Goal: Transaction & Acquisition: Subscribe to service/newsletter

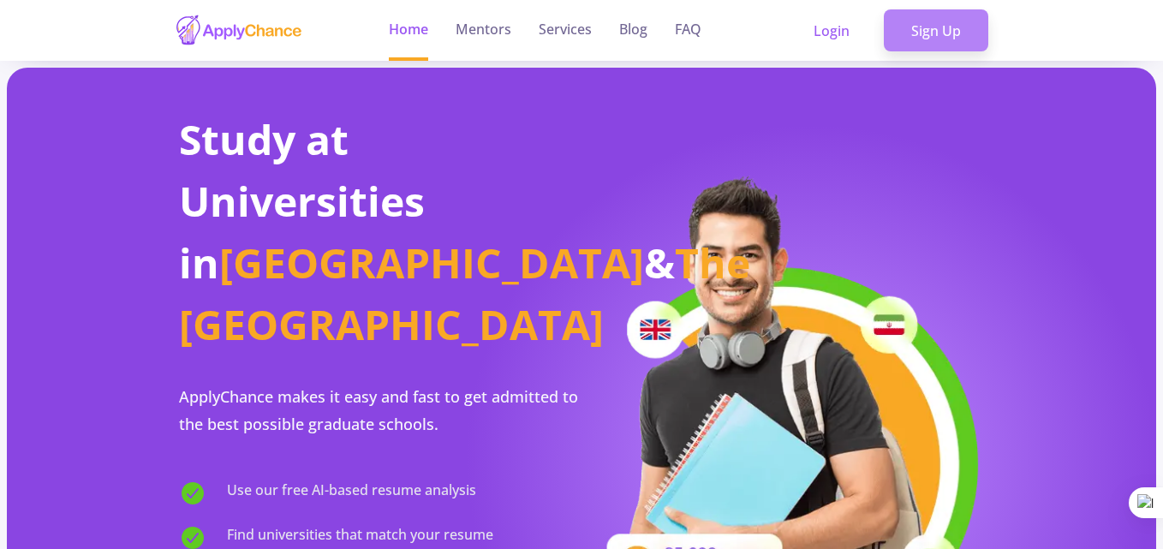
click at [934, 38] on link "Sign Up" at bounding box center [936, 30] width 104 height 43
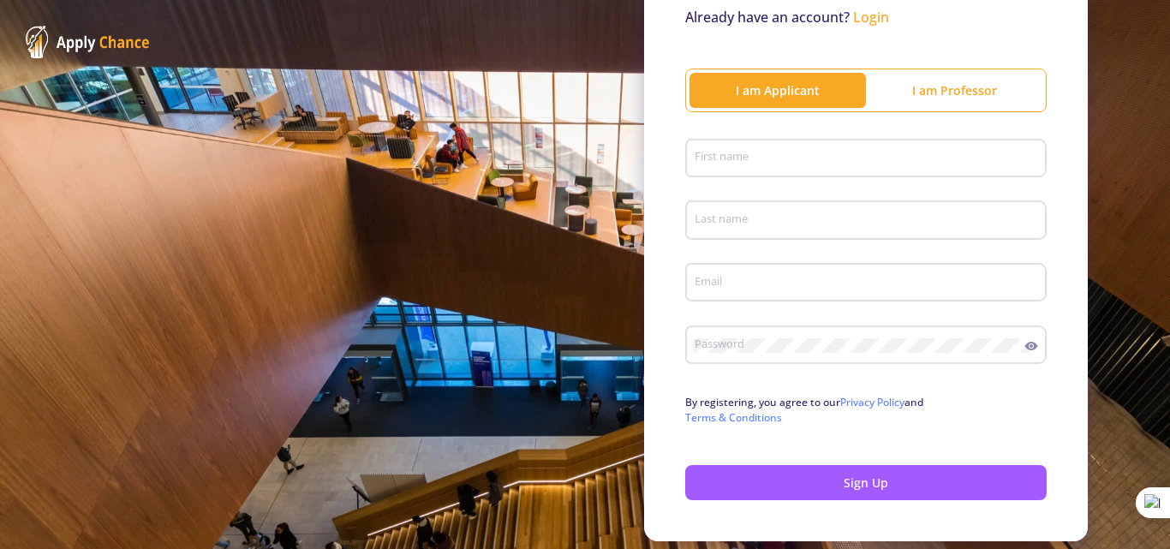
scroll to position [171, 0]
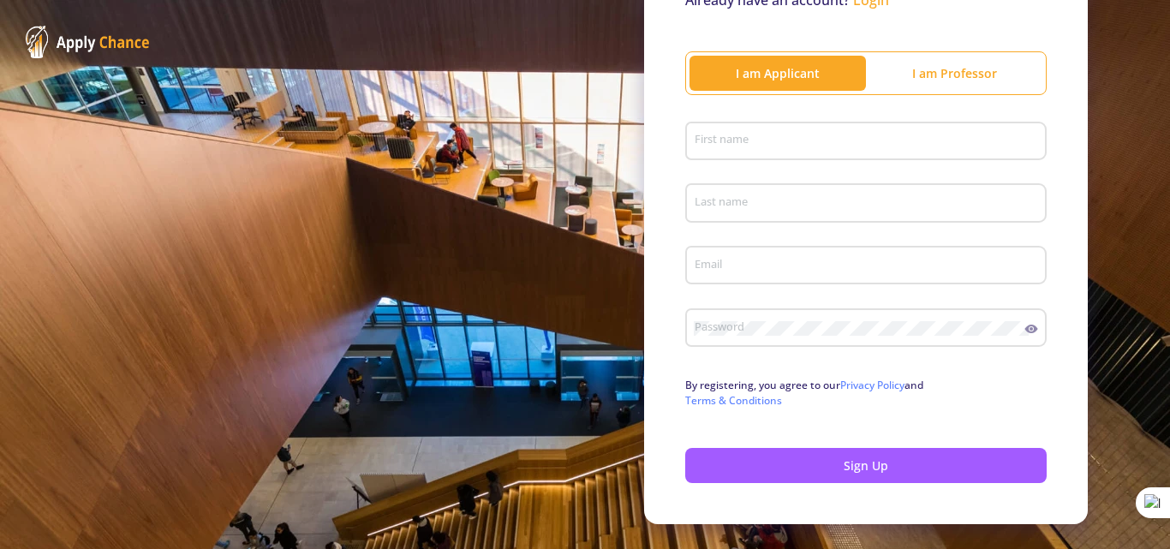
click at [762, 135] on input "First name" at bounding box center [868, 141] width 349 height 15
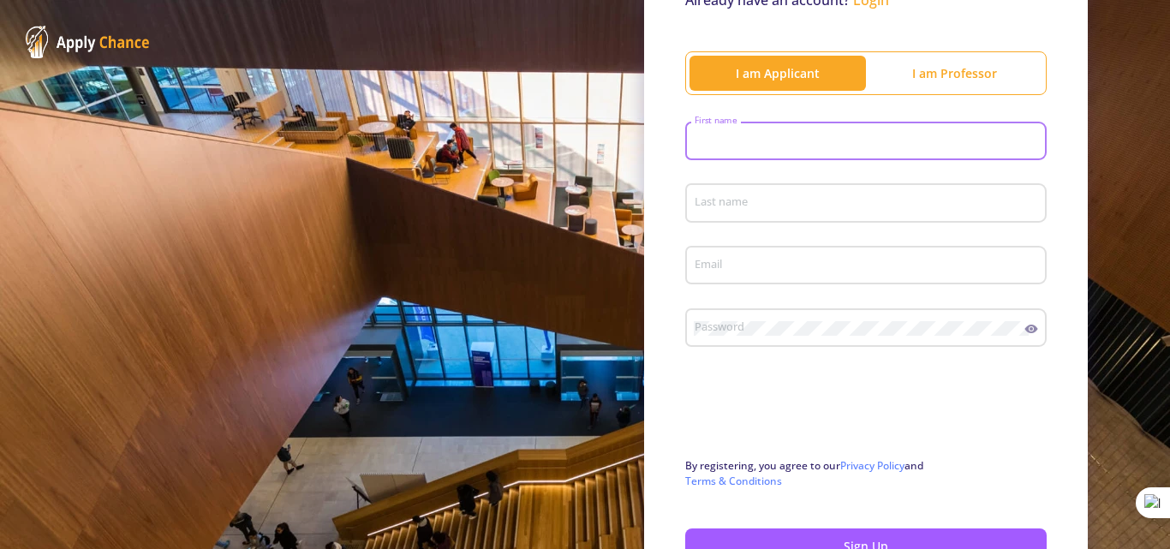
click at [741, 146] on input "First name" at bounding box center [868, 141] width 349 height 15
type input "[PERSON_NAME]"
type input "[PERSON_NAME] Rad"
type input "[EMAIL_ADDRESS][DOMAIN_NAME]"
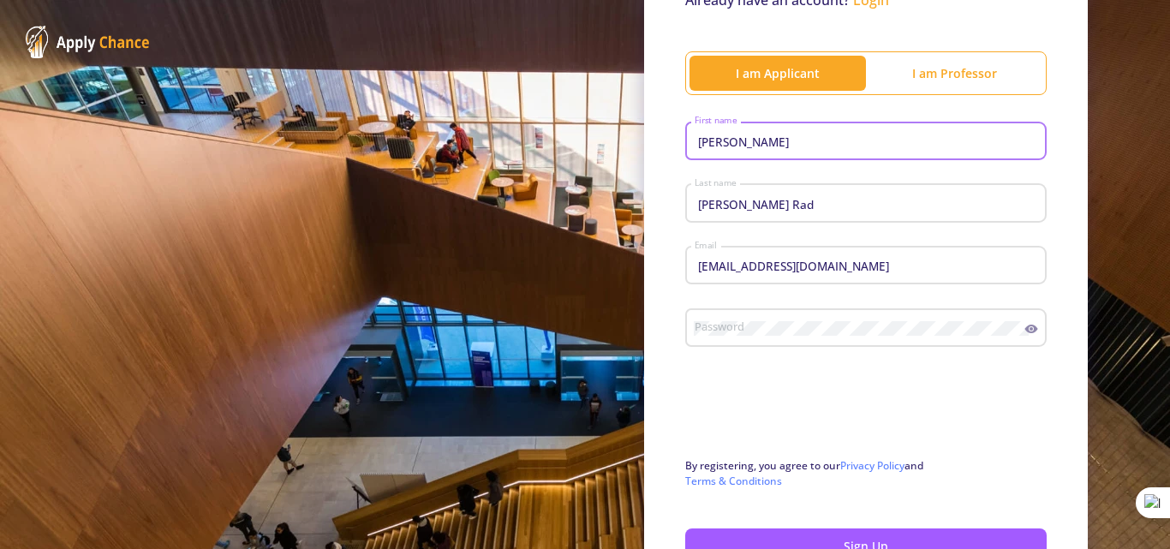
click at [828, 319] on div "Password" at bounding box center [859, 324] width 331 height 45
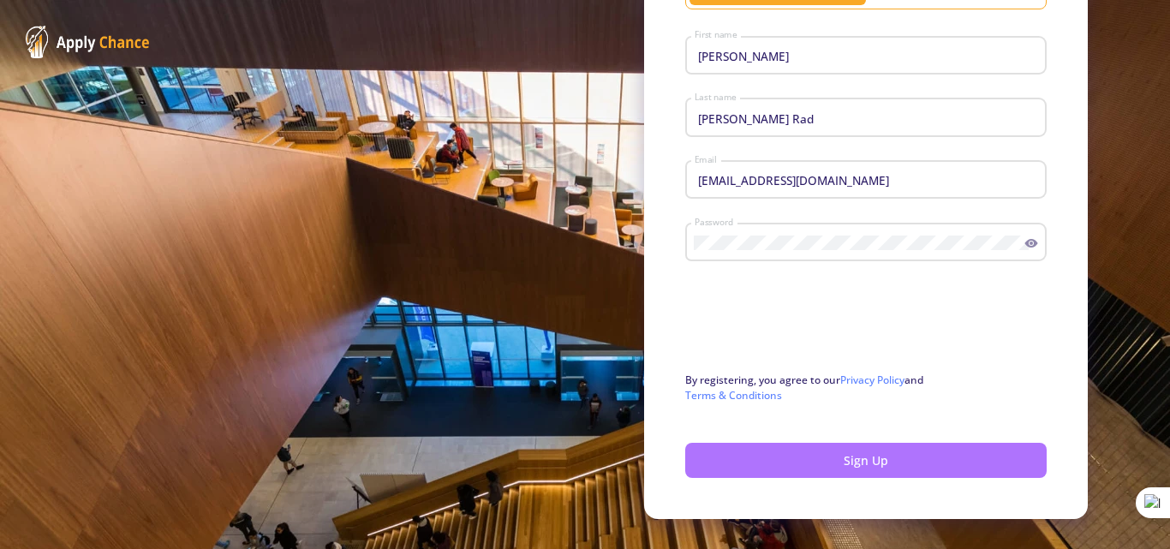
click at [850, 468] on button "Sign Up" at bounding box center [865, 460] width 361 height 35
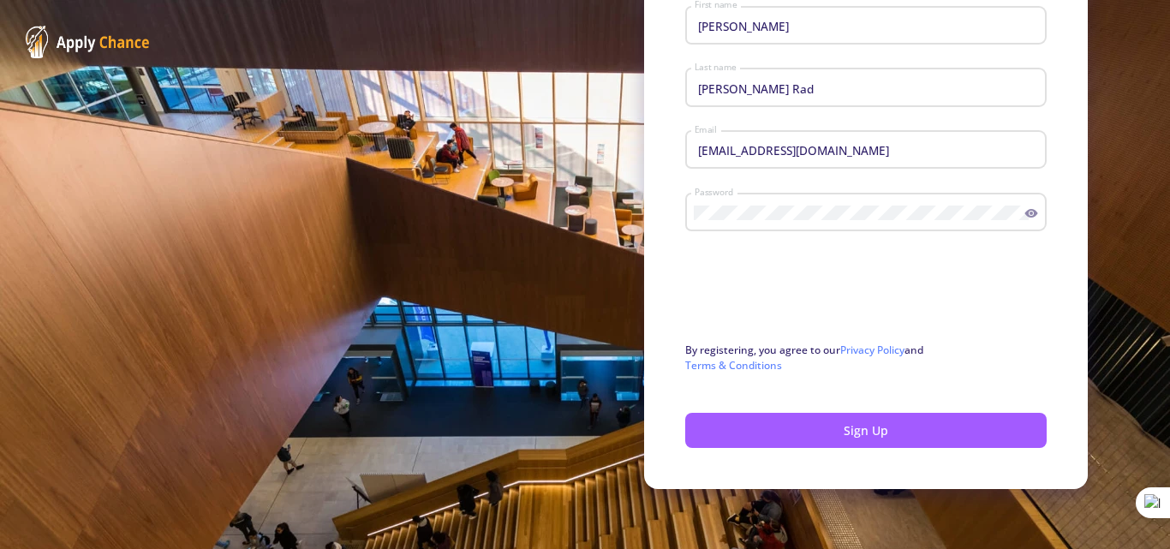
scroll to position [289, 0]
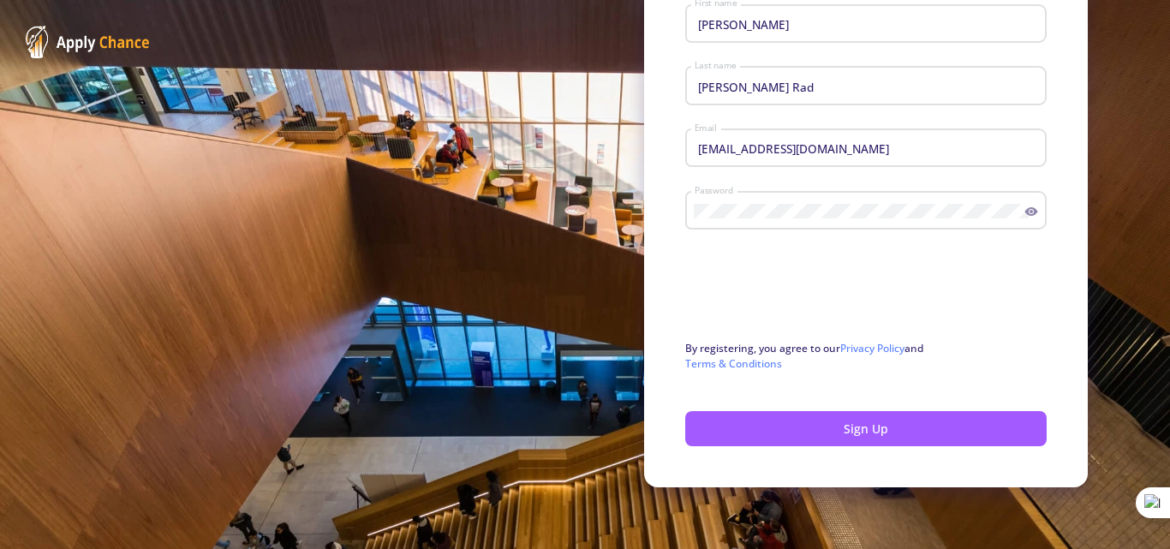
click at [1024, 210] on icon at bounding box center [1031, 212] width 14 height 14
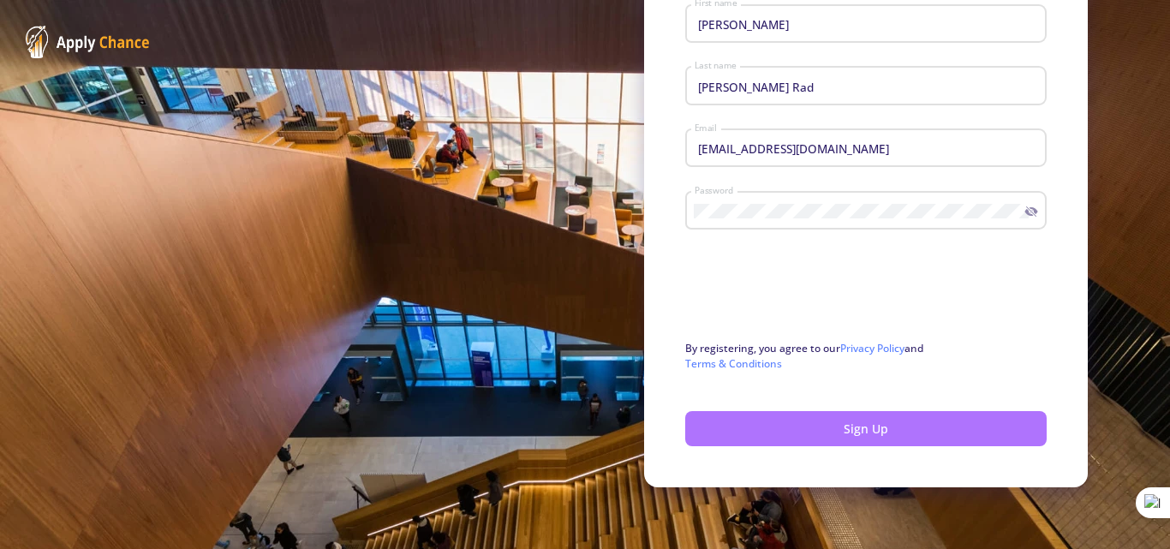
click at [865, 430] on button "Sign Up" at bounding box center [865, 428] width 361 height 35
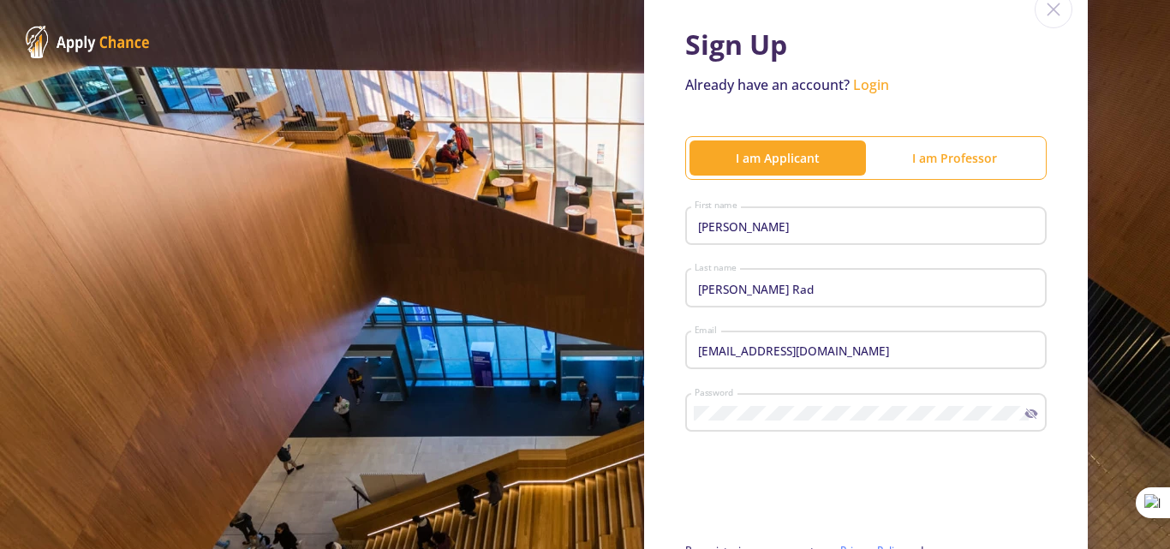
scroll to position [32, 0]
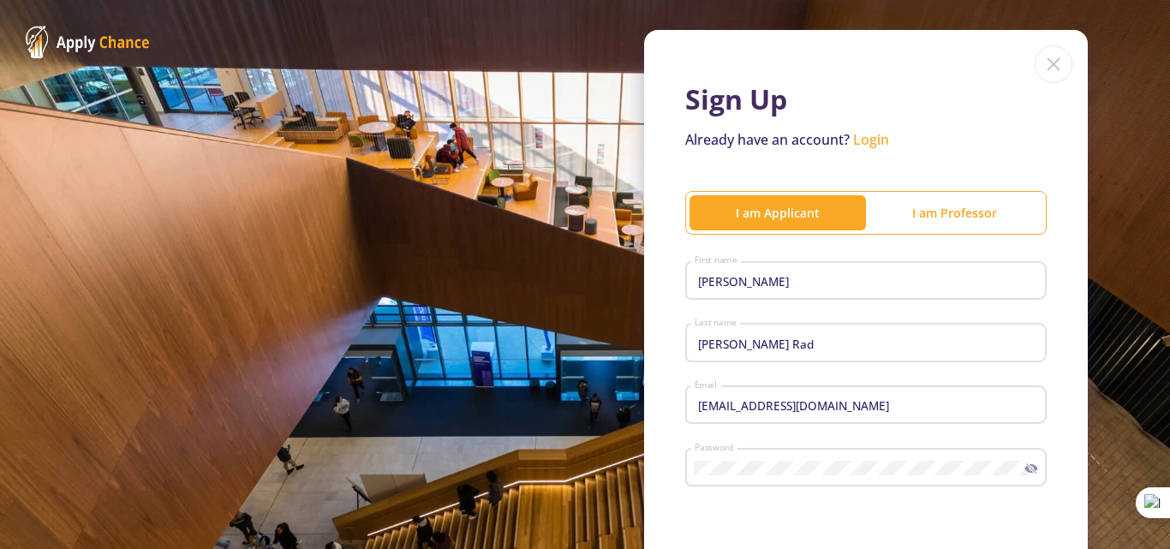
click at [875, 143] on link "Login" at bounding box center [871, 139] width 36 height 19
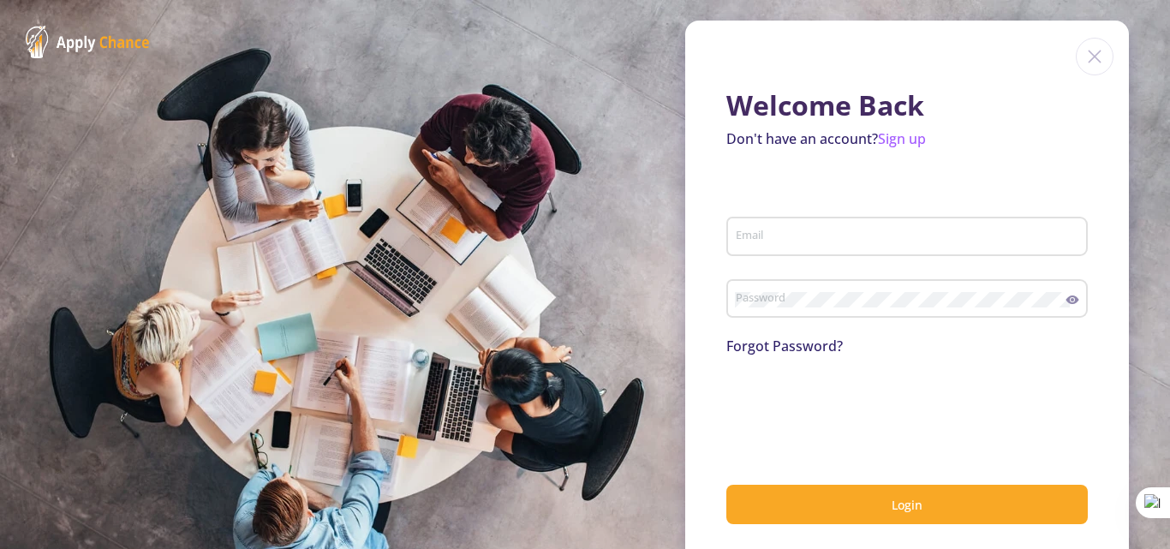
click at [829, 247] on div "Email" at bounding box center [907, 233] width 345 height 45
click at [795, 233] on input "Email" at bounding box center [909, 236] width 349 height 15
type input "[EMAIL_ADDRESS][DOMAIN_NAME]"
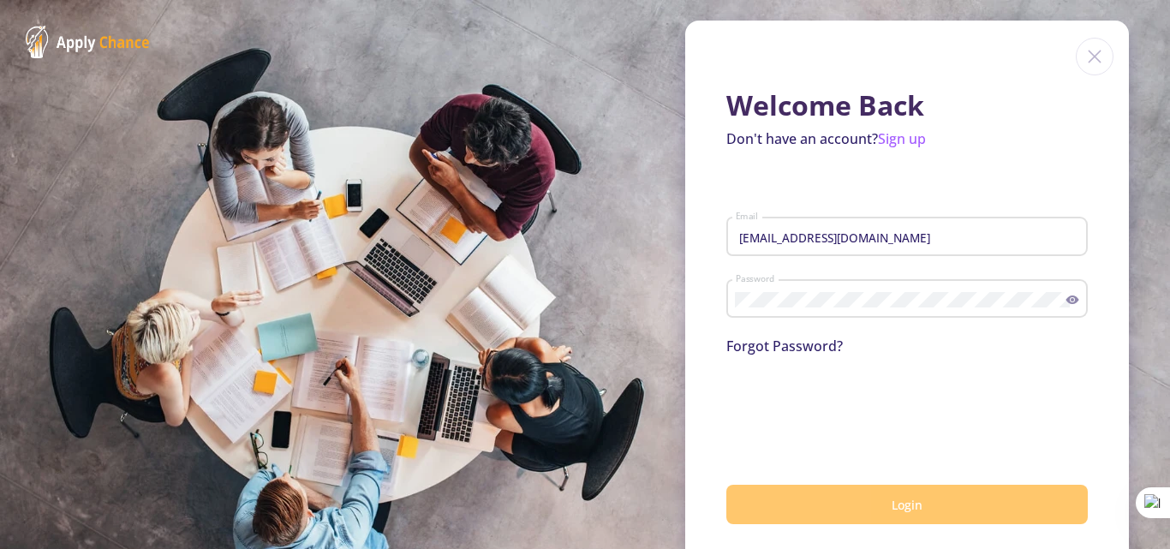
click at [893, 514] on button "Login" at bounding box center [906, 505] width 361 height 40
click at [897, 503] on span "Login" at bounding box center [906, 505] width 31 height 16
click at [893, 140] on link "Sign up" at bounding box center [902, 138] width 48 height 19
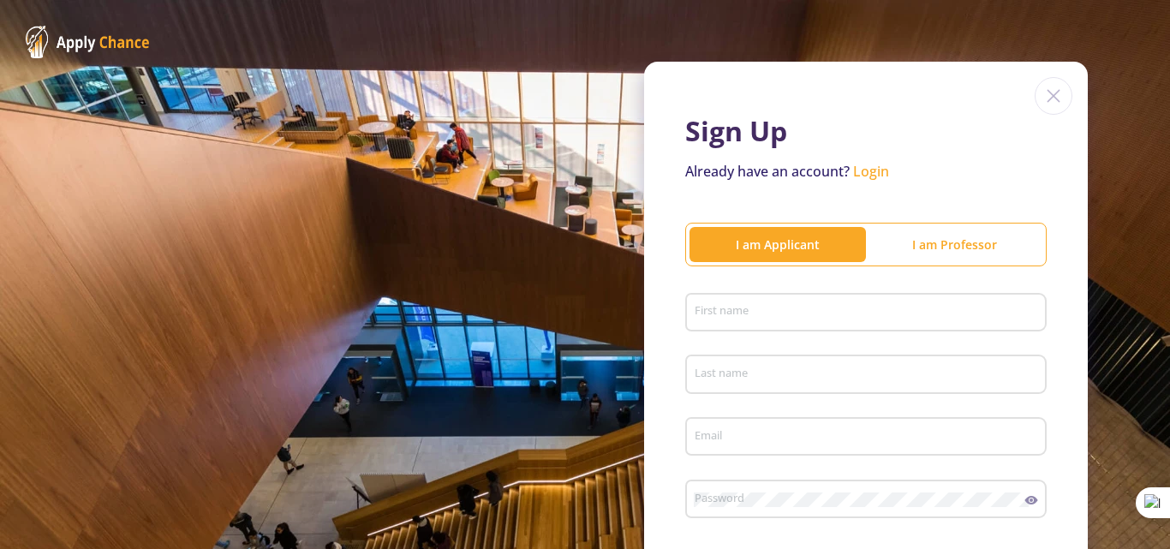
click at [942, 236] on div "I am Professor" at bounding box center [954, 244] width 176 height 18
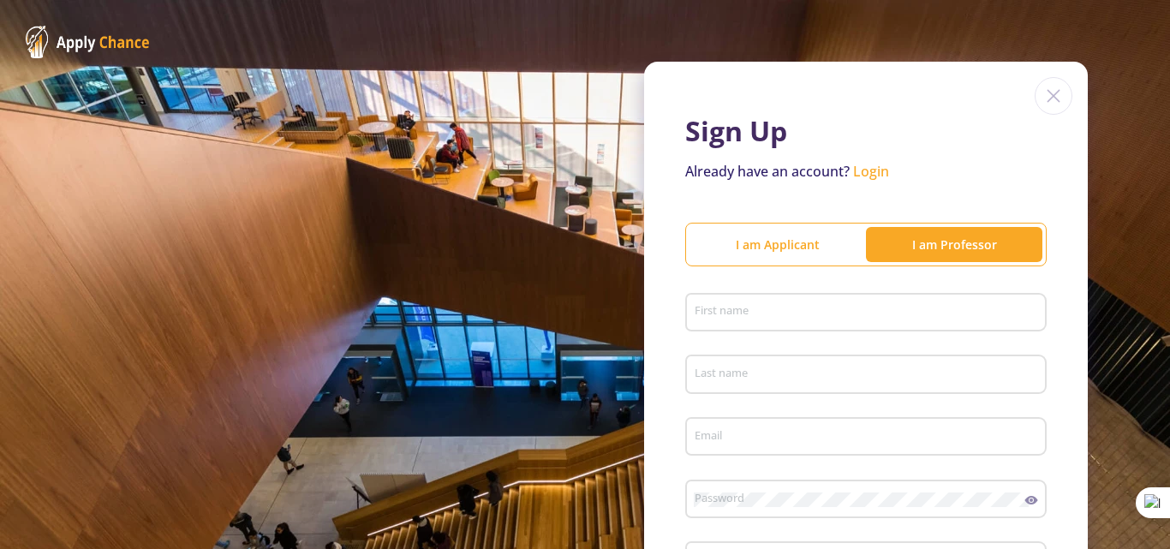
scroll to position [86, 0]
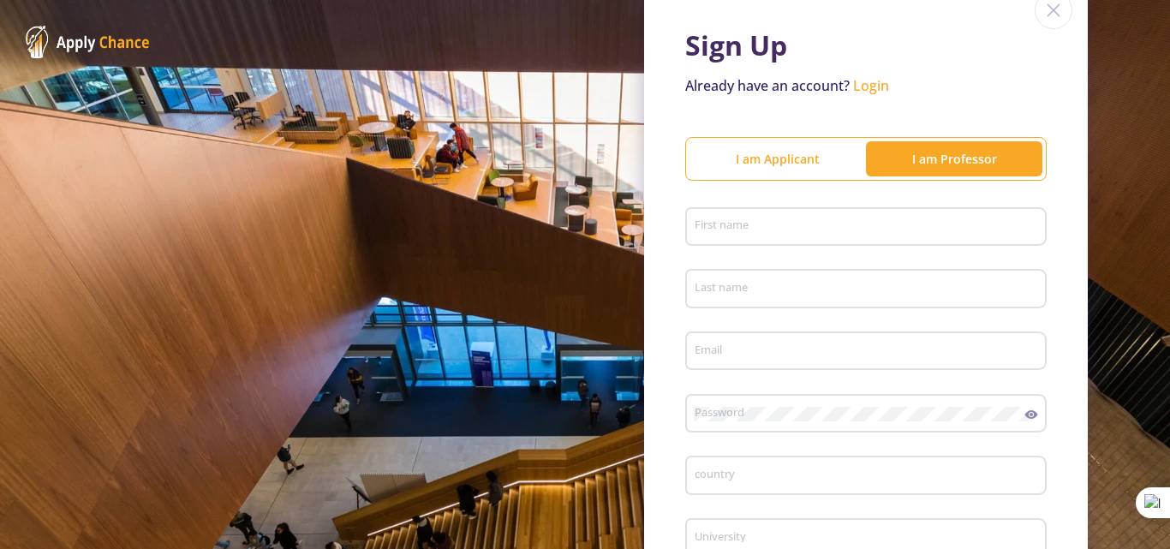
click at [803, 163] on div "I am Applicant" at bounding box center [777, 159] width 176 height 18
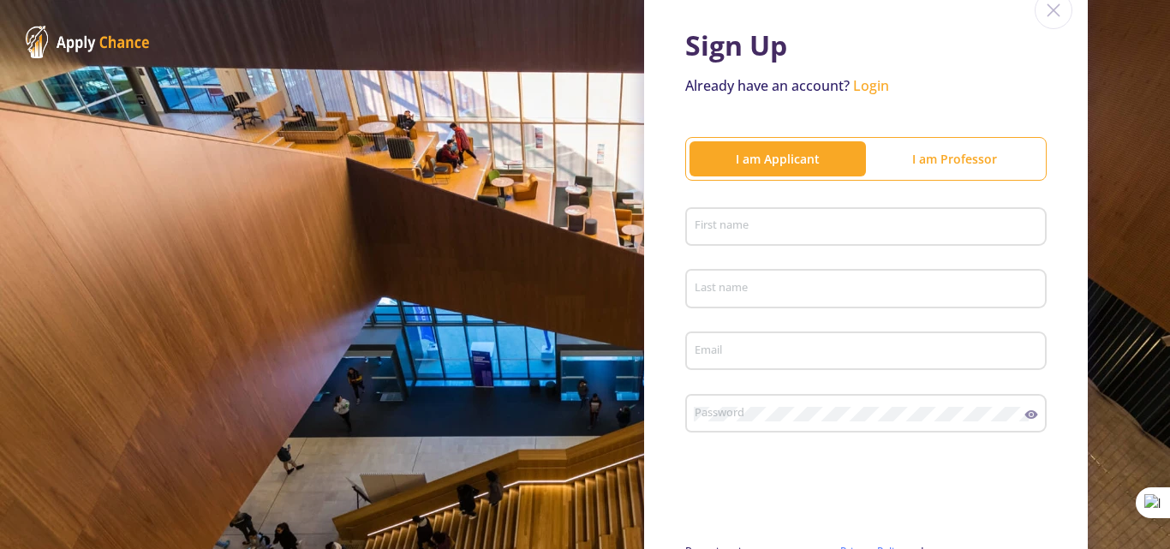
click at [940, 160] on div "I am Professor" at bounding box center [954, 159] width 176 height 18
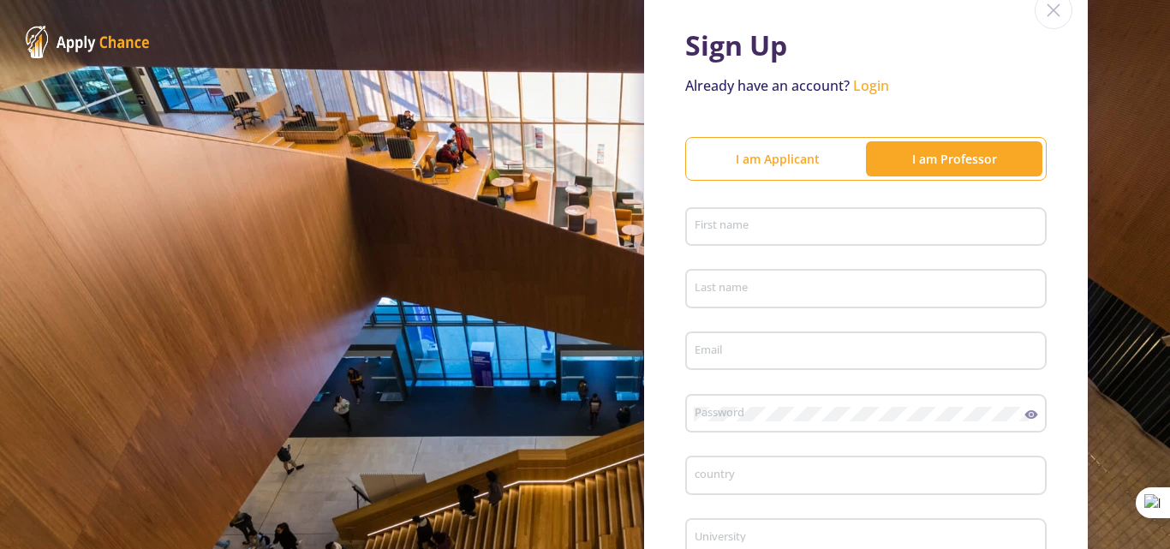
click at [796, 157] on div "I am Applicant" at bounding box center [777, 159] width 176 height 18
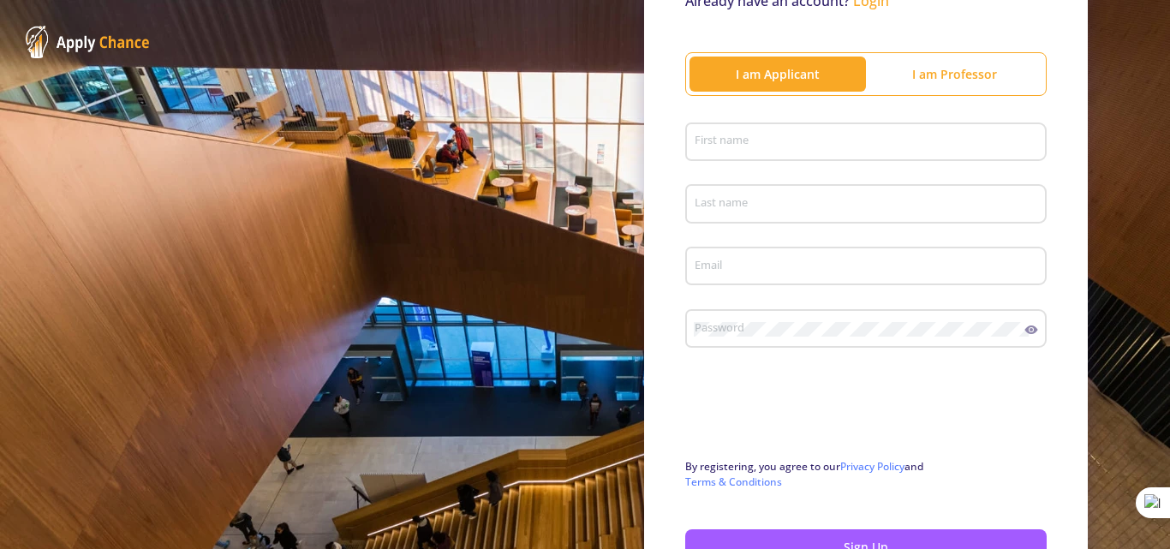
scroll to position [171, 0]
click at [771, 139] on input "First name" at bounding box center [868, 141] width 349 height 15
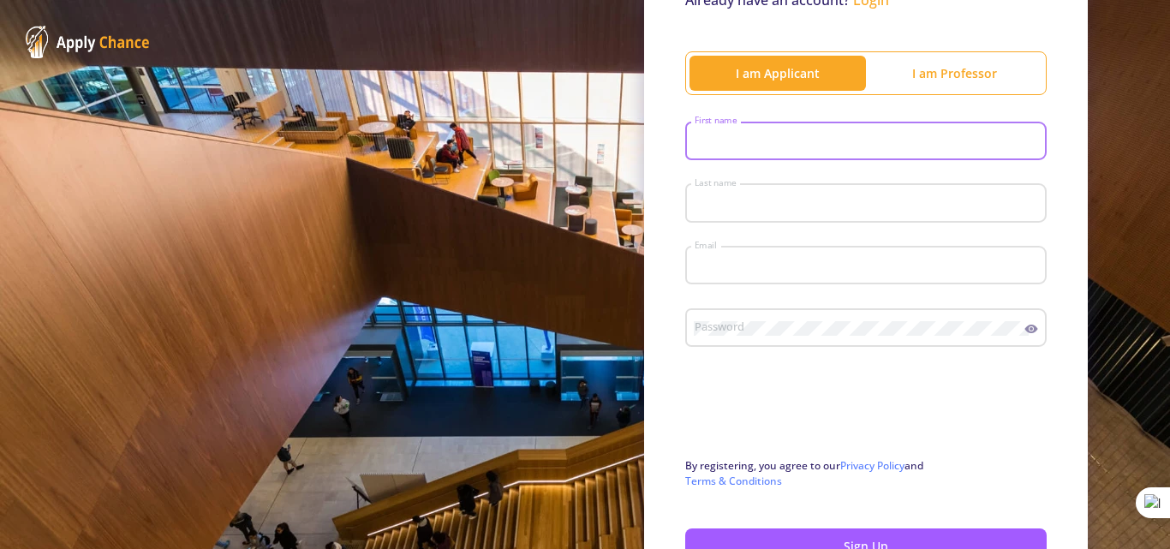
type input "[PERSON_NAME]"
type input "[PERSON_NAME] Rad"
type input "[EMAIL_ADDRESS][DOMAIN_NAME]"
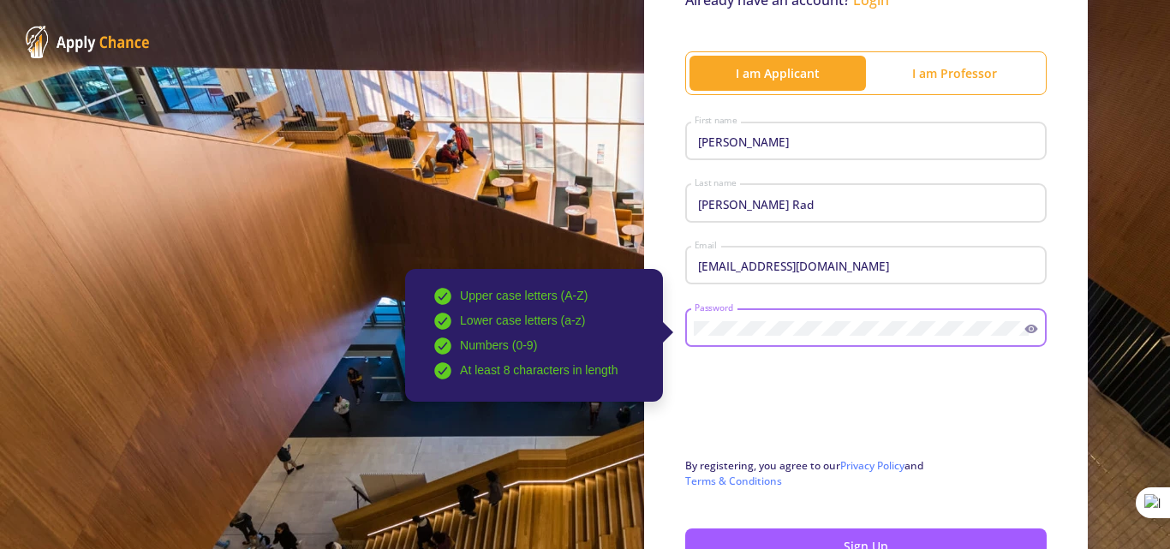
click at [1011, 428] on div at bounding box center [865, 411] width 361 height 67
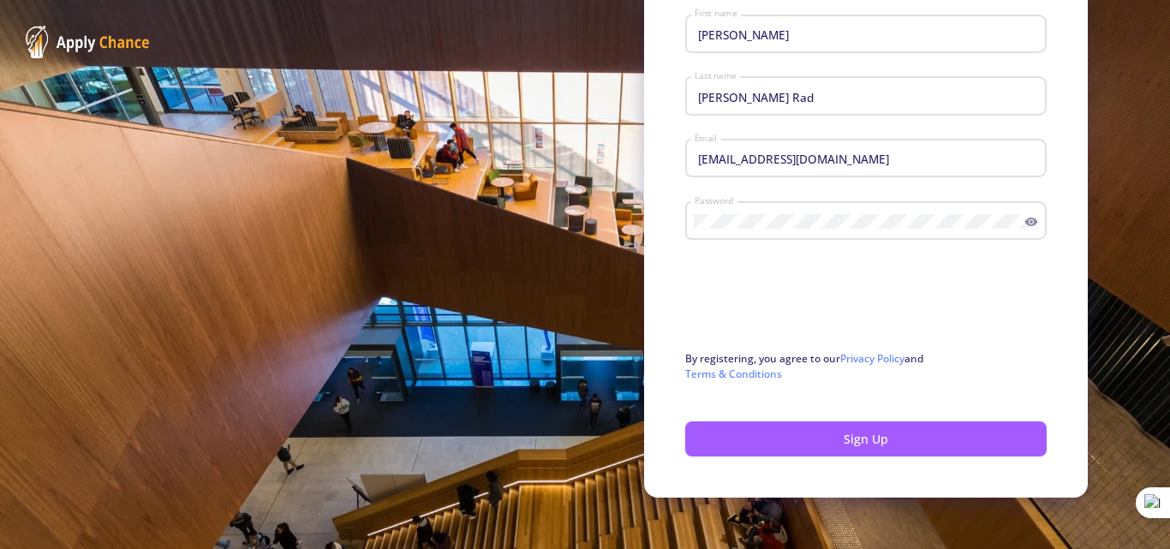
scroll to position [289, 0]
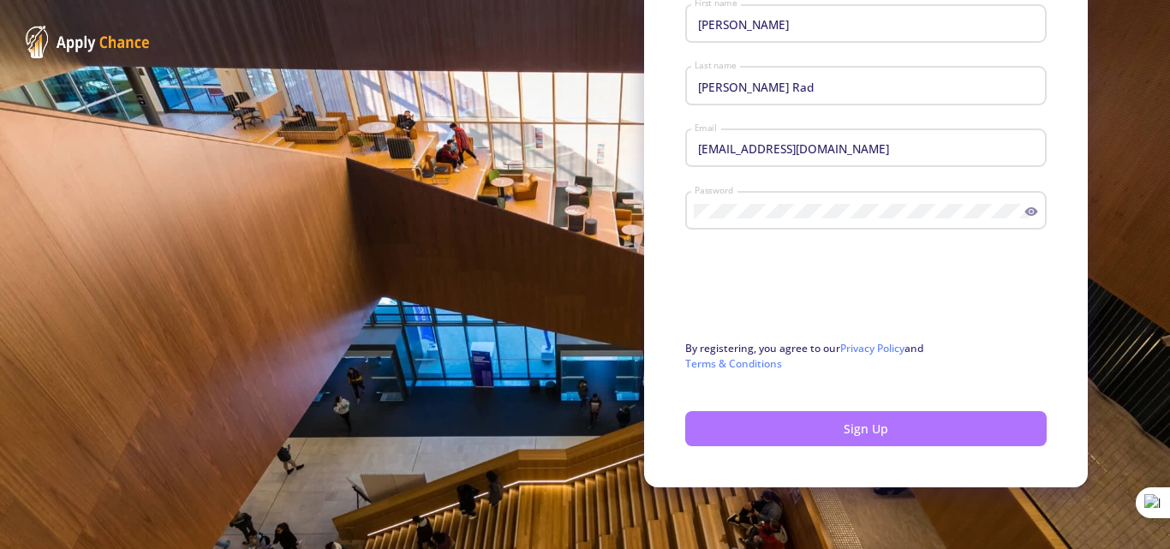
click at [858, 426] on button "Sign Up" at bounding box center [865, 428] width 361 height 35
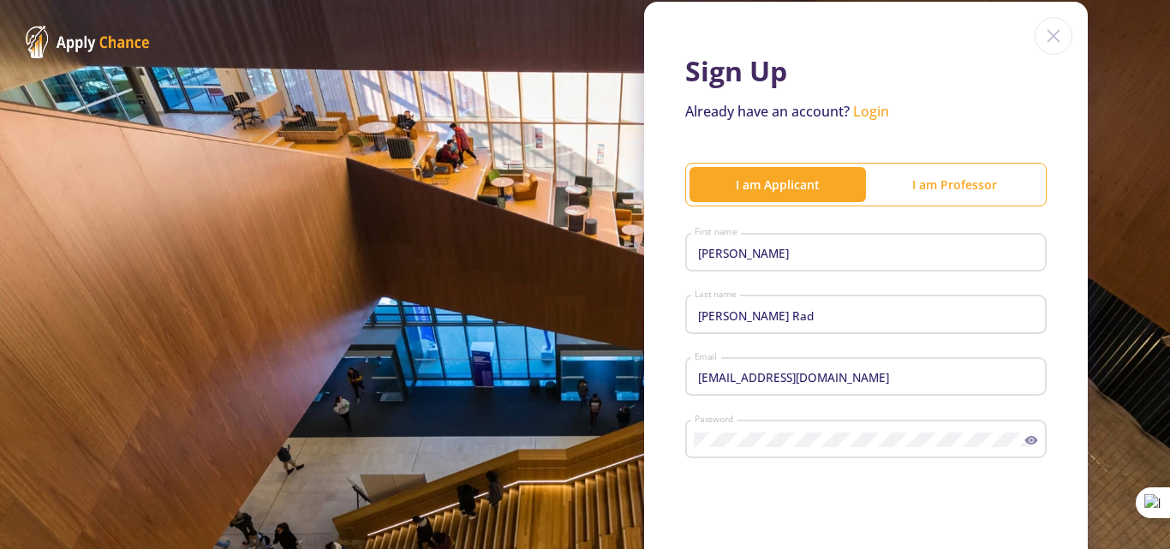
scroll to position [32, 0]
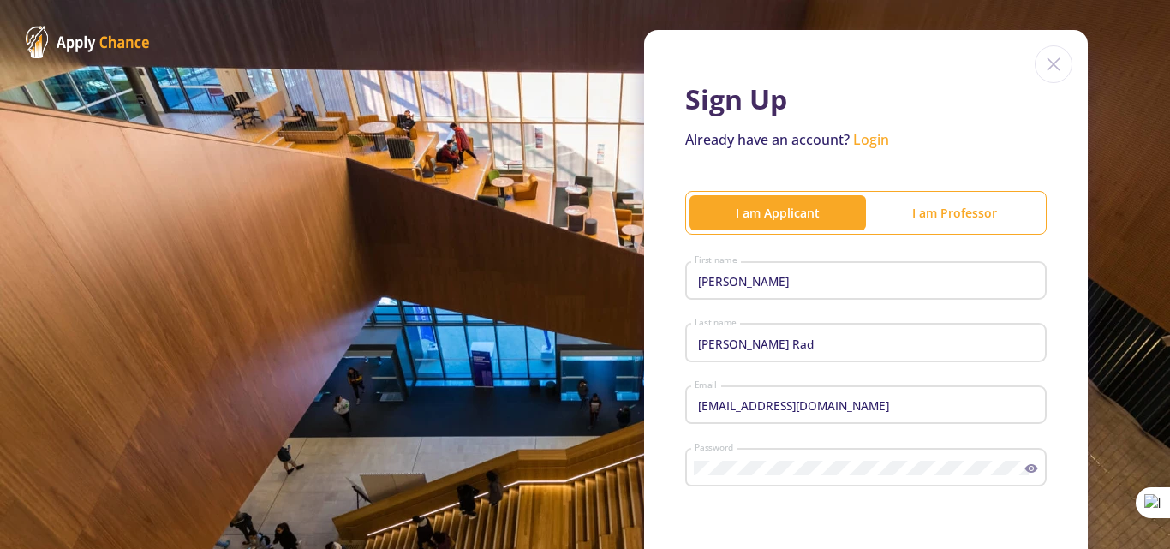
click at [948, 213] on div "I am Professor" at bounding box center [954, 213] width 176 height 18
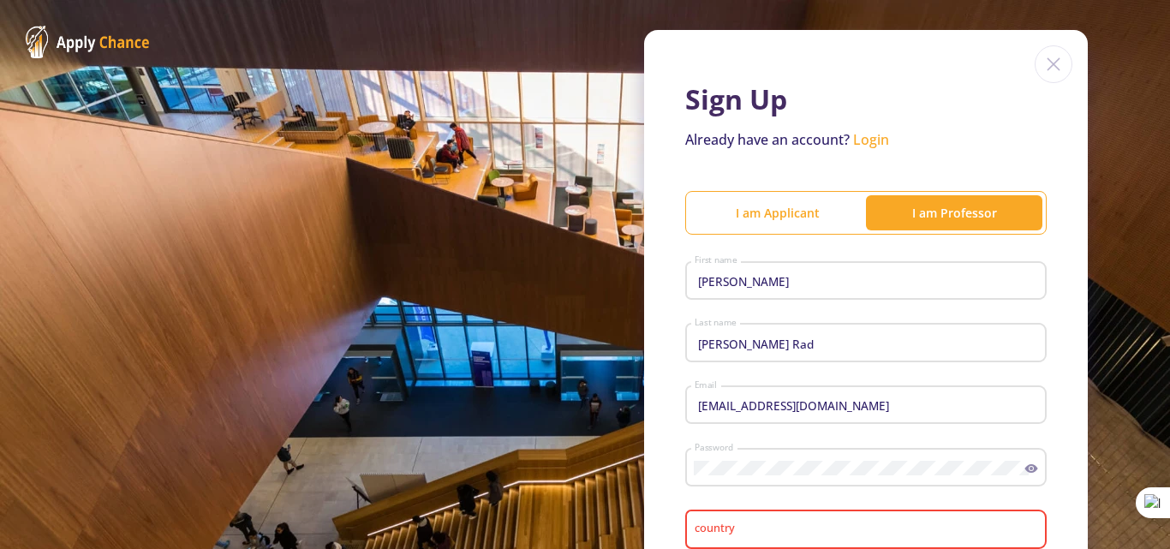
click at [810, 218] on div "I am Applicant" at bounding box center [777, 213] width 176 height 18
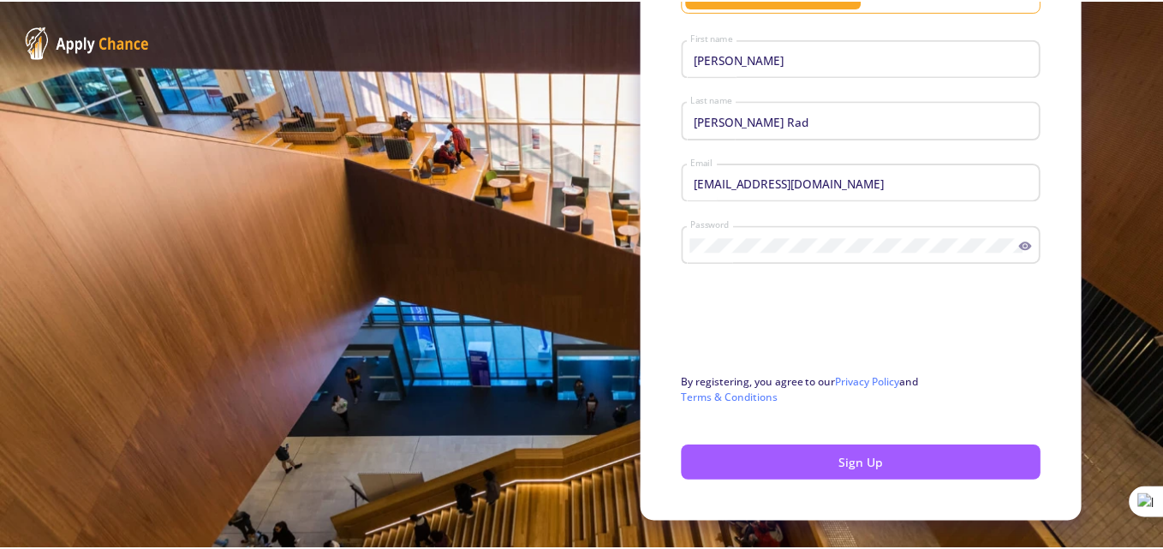
scroll to position [289, 0]
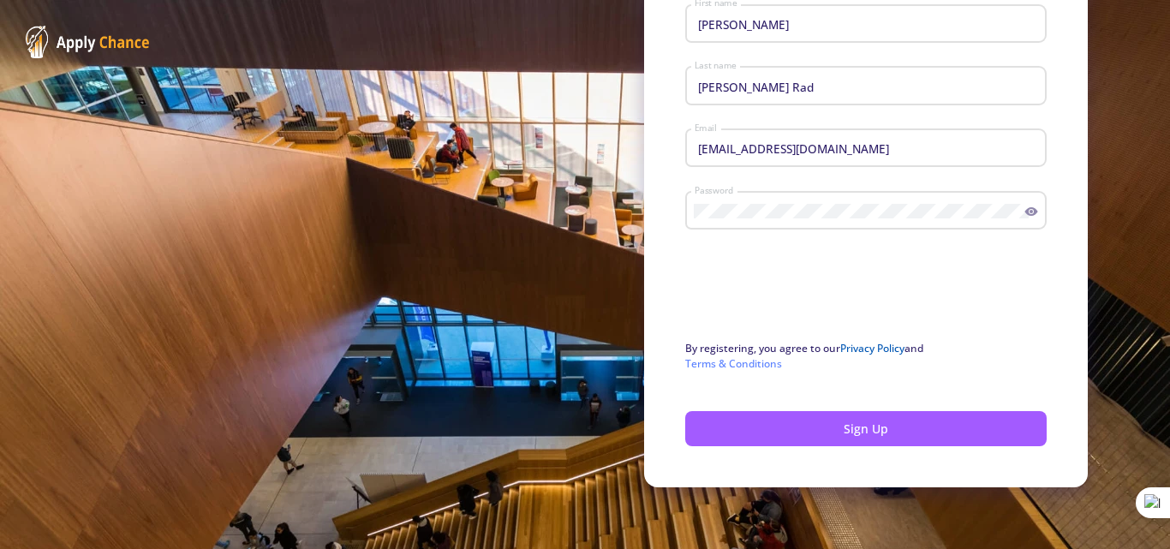
click at [863, 349] on link "Privacy Policy" at bounding box center [872, 348] width 64 height 15
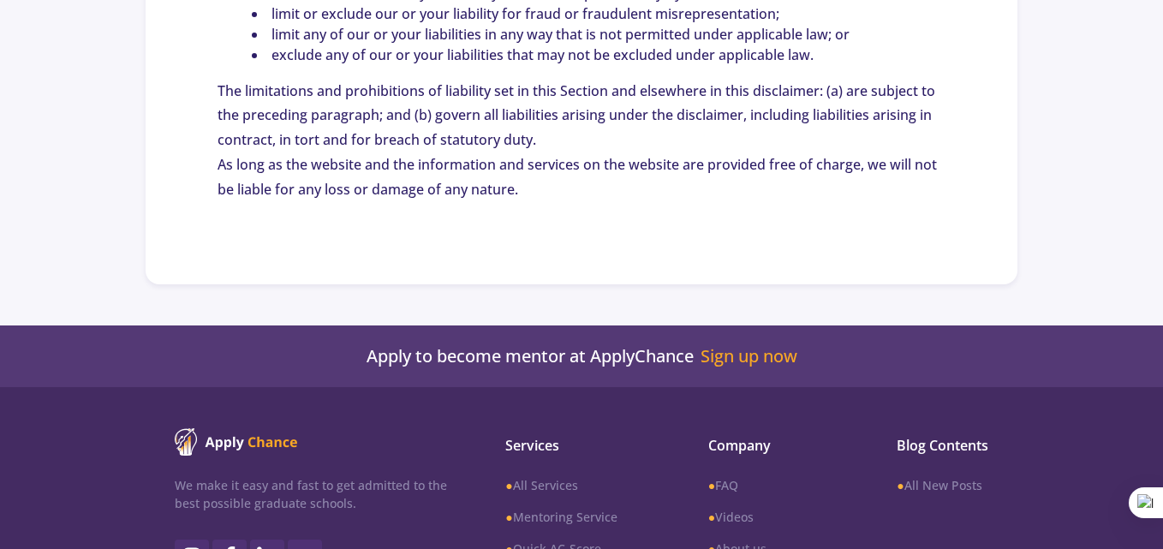
scroll to position [1976, 0]
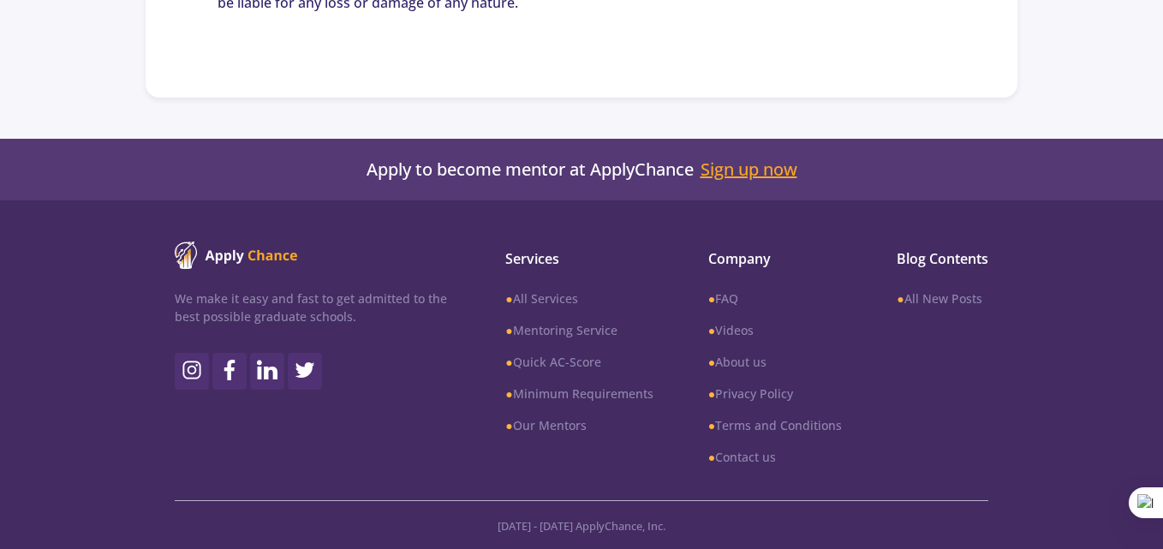
click at [717, 173] on link "Sign up now" at bounding box center [748, 169] width 97 height 21
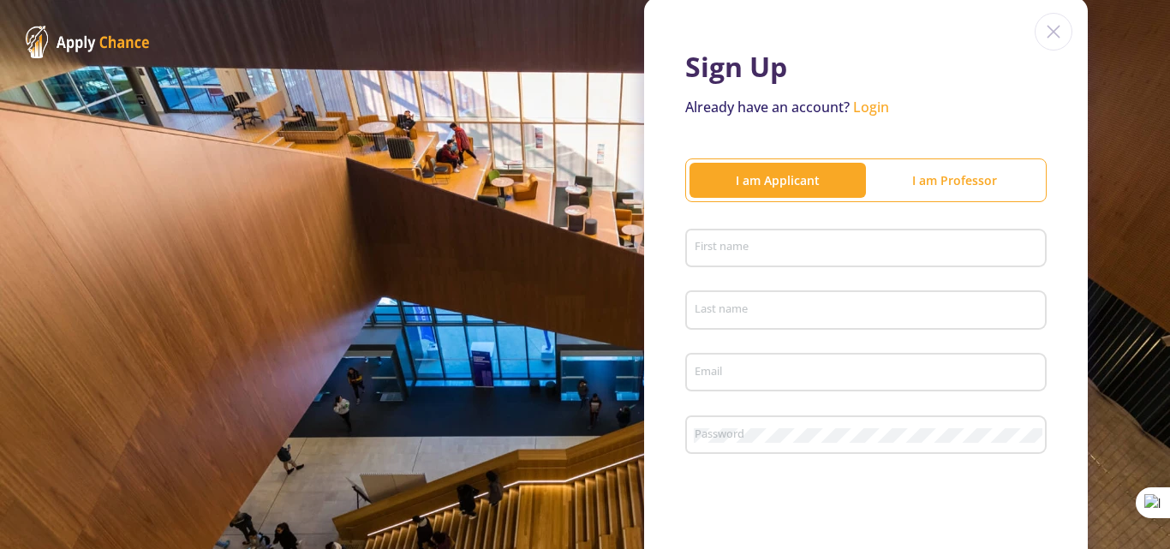
scroll to position [171, 0]
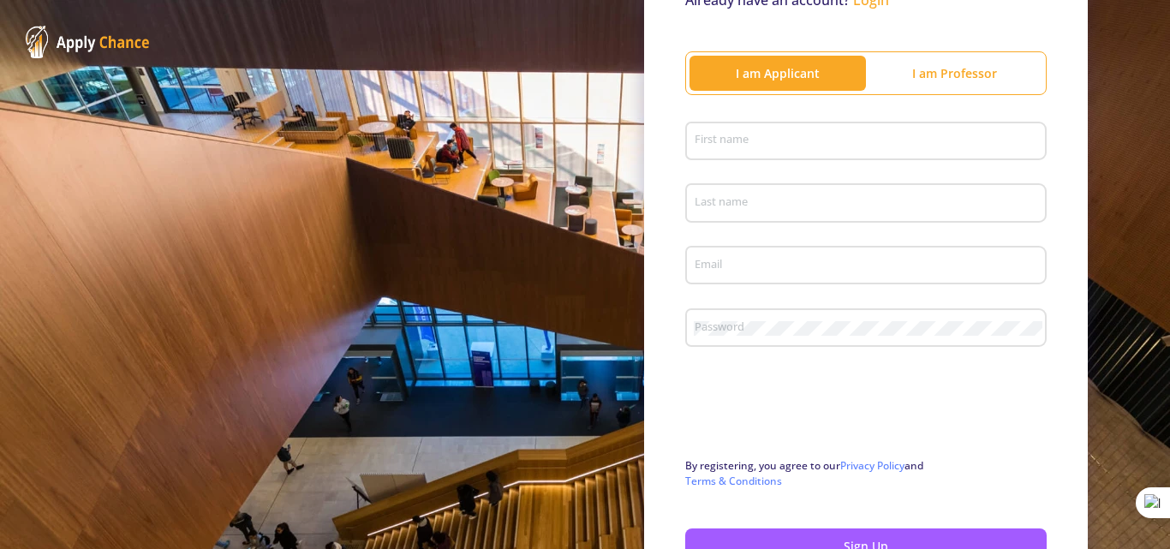
click at [781, 138] on input "First name" at bounding box center [868, 141] width 349 height 15
type input "[PERSON_NAME]"
type input "[PERSON_NAME] Rad"
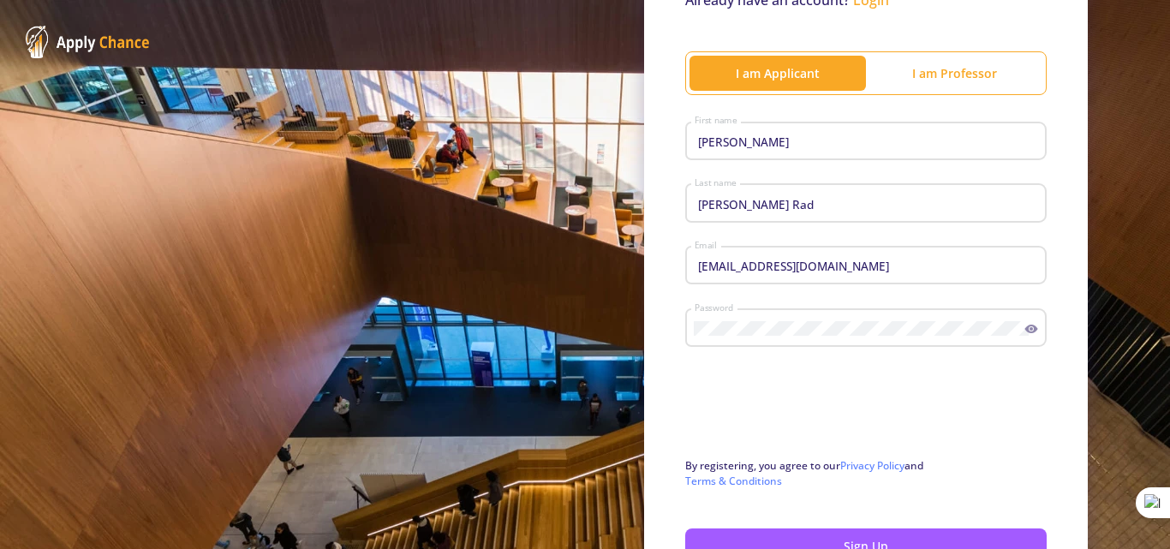
scroll to position [289, 0]
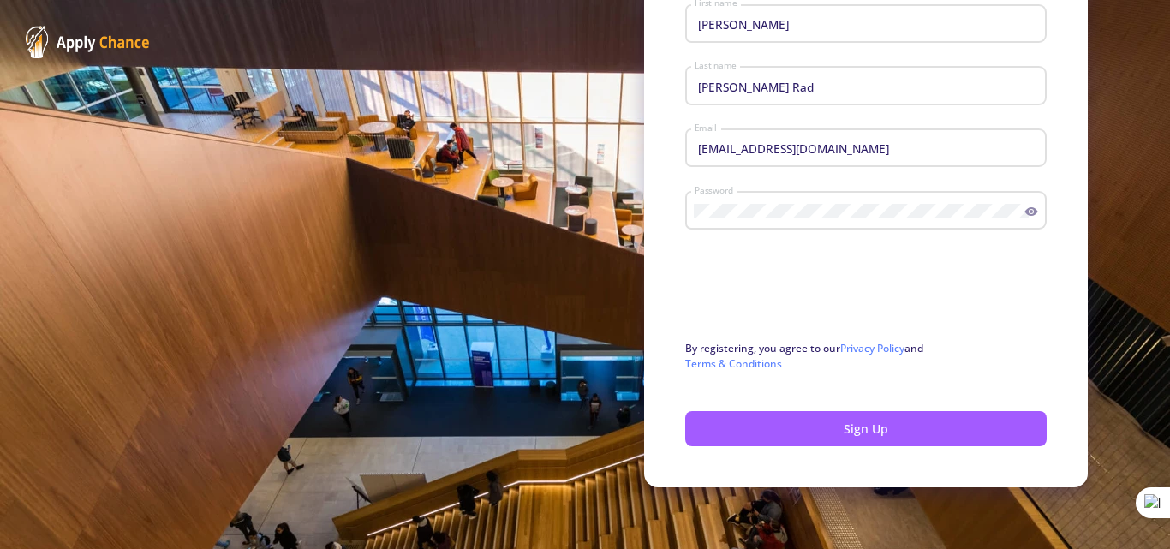
click at [1029, 212] on circle at bounding box center [1030, 211] width 3 height 3
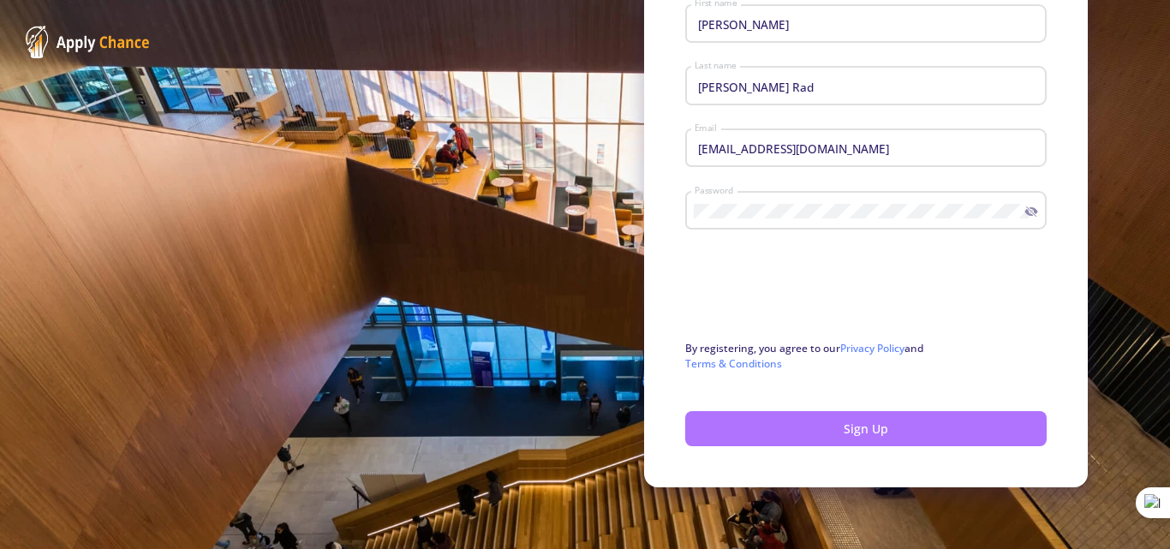
click at [845, 430] on button "Sign Up" at bounding box center [865, 428] width 361 height 35
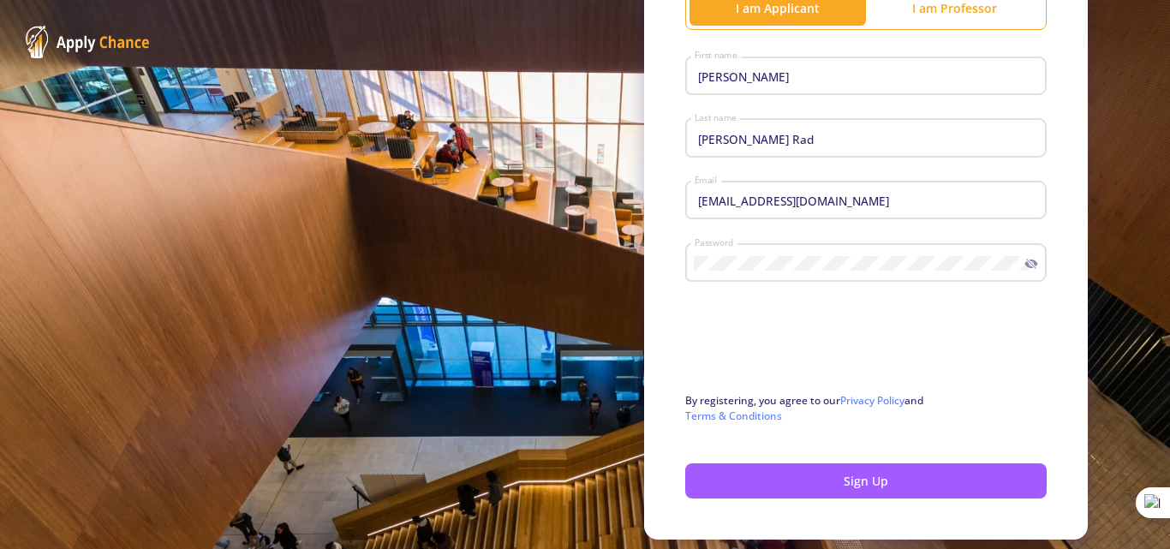
scroll to position [203, 0]
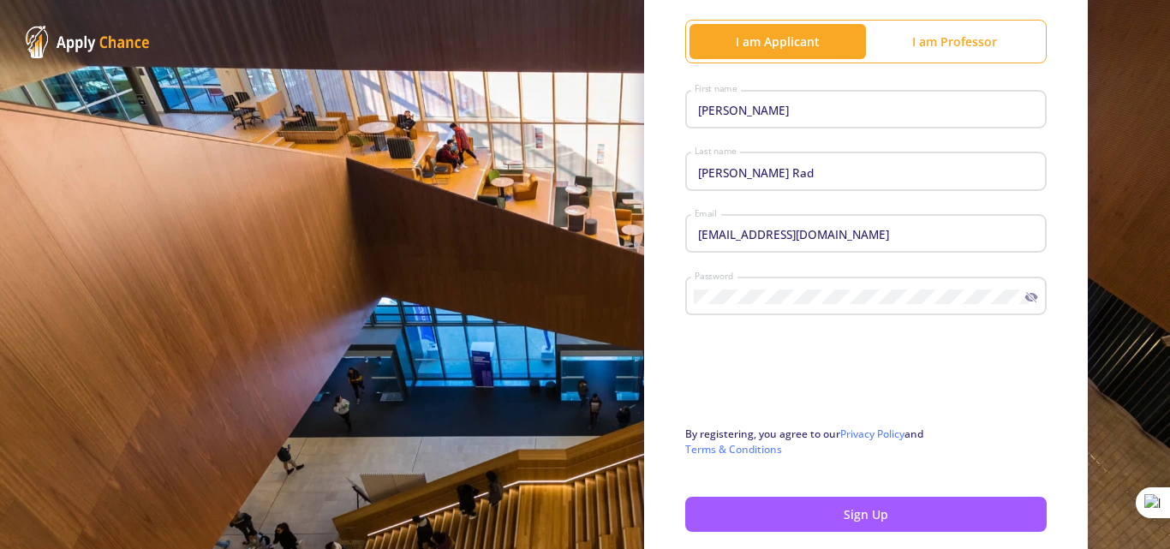
click at [753, 116] on input "[PERSON_NAME]" at bounding box center [868, 110] width 349 height 15
click at [791, 182] on div "[PERSON_NAME] Last name" at bounding box center [866, 168] width 345 height 45
click at [872, 231] on input "[EMAIL_ADDRESS][DOMAIN_NAME]" at bounding box center [868, 234] width 349 height 15
type input "[EMAIL_ADDRESS][DOMAIN_NAME]"
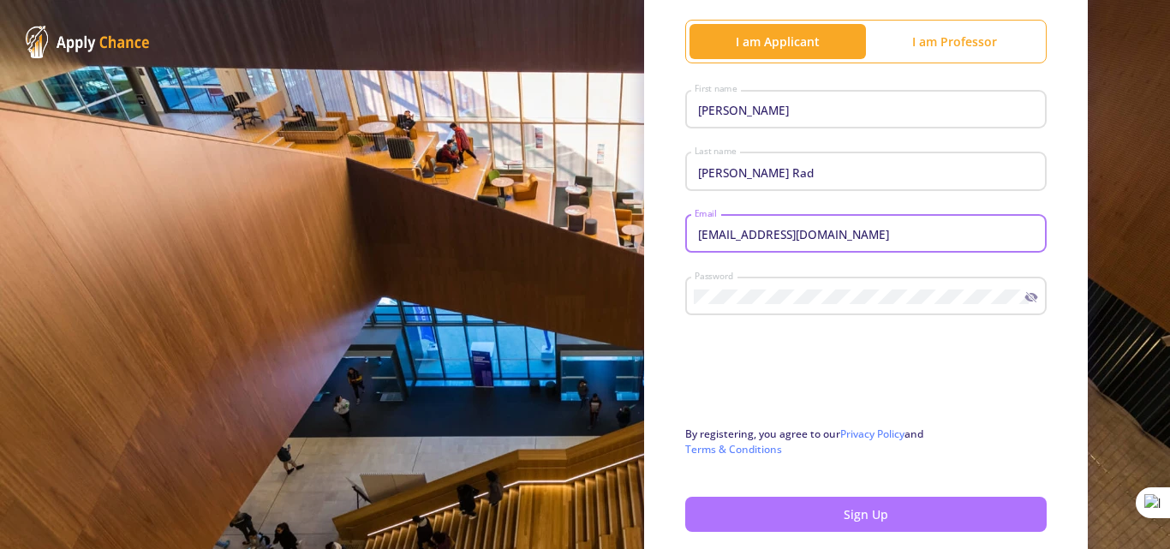
click at [882, 507] on button "Sign Up" at bounding box center [865, 514] width 361 height 35
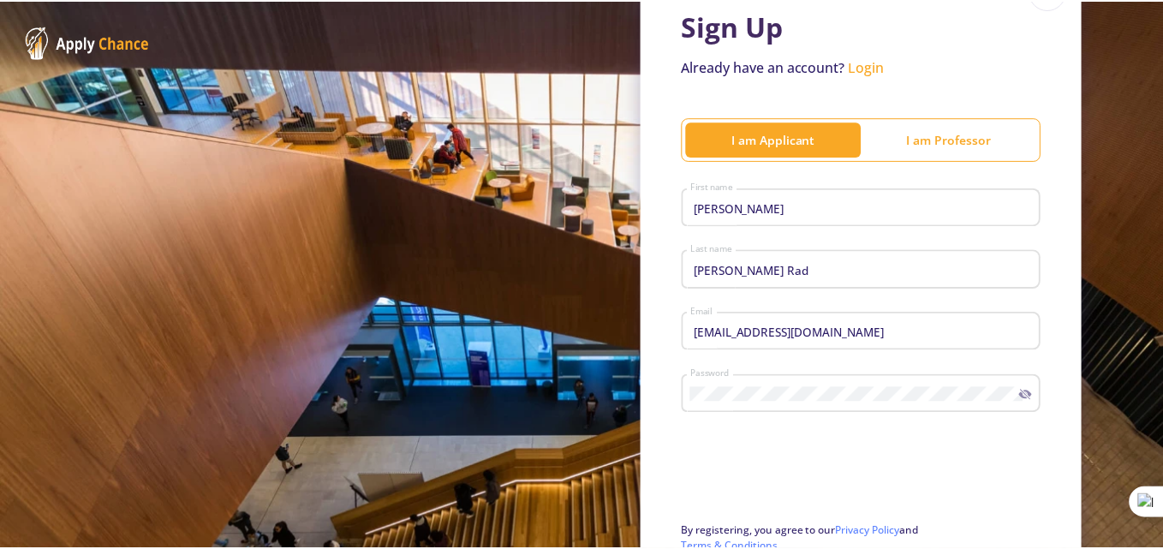
scroll to position [0, 0]
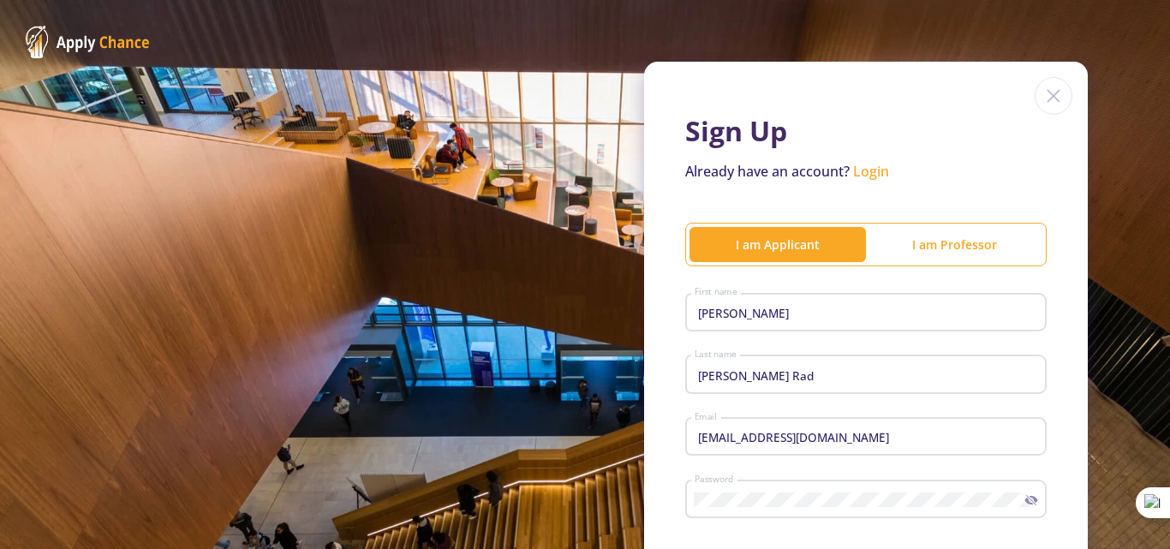
click at [1047, 97] on img at bounding box center [1053, 96] width 38 height 38
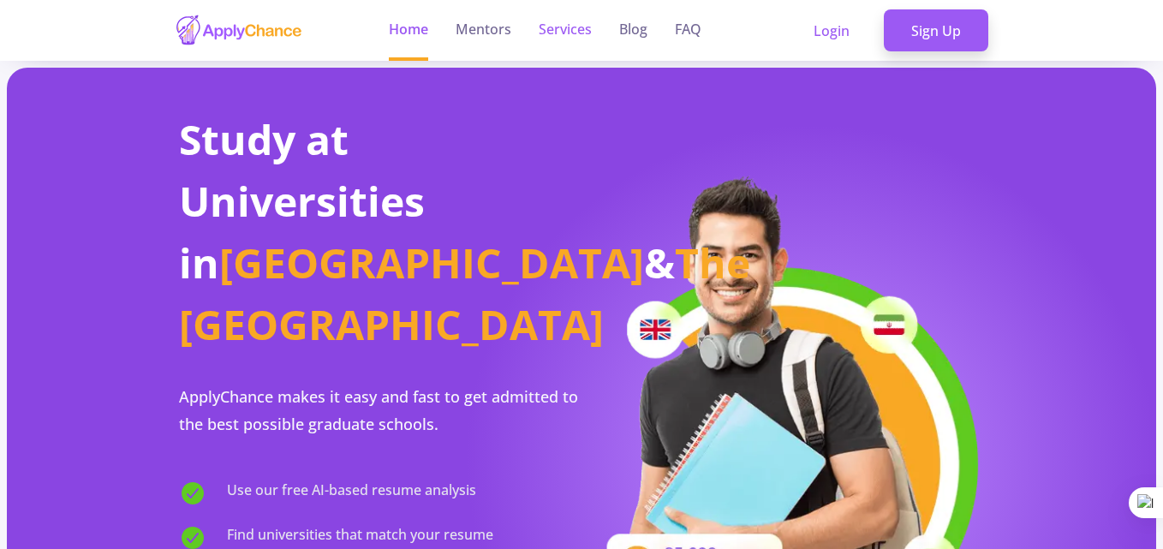
click at [568, 26] on link "Services" at bounding box center [565, 30] width 53 height 61
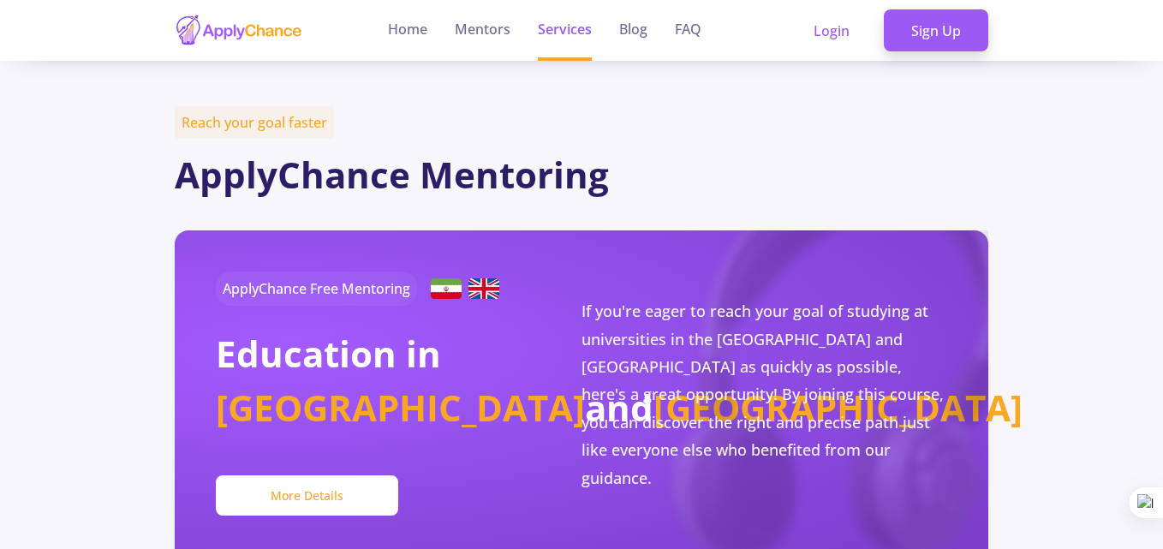
click at [315, 495] on button "More Details" at bounding box center [307, 495] width 183 height 40
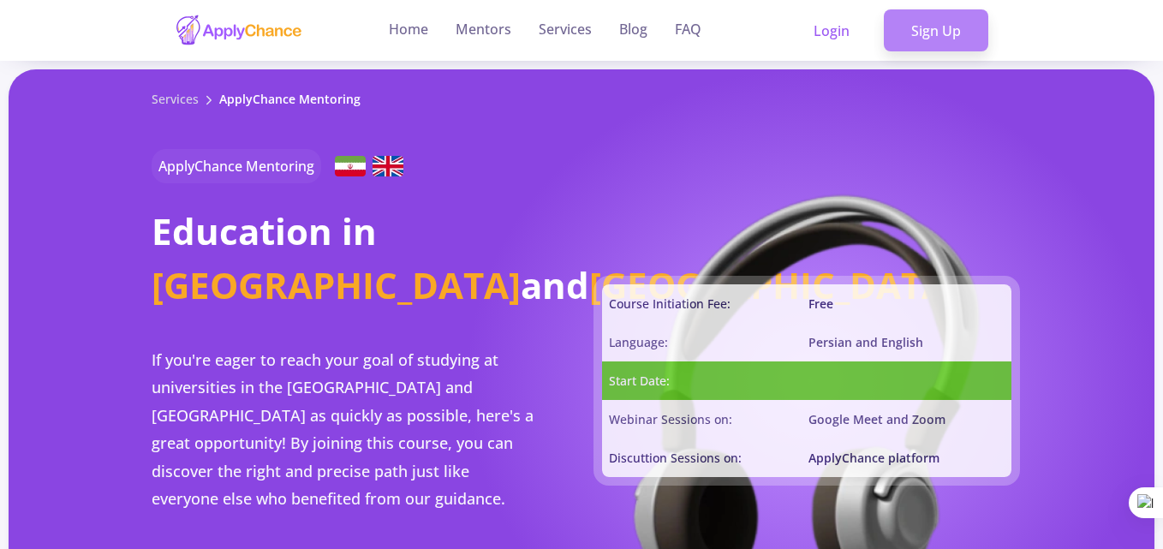
click at [932, 32] on link "Sign Up" at bounding box center [936, 30] width 104 height 43
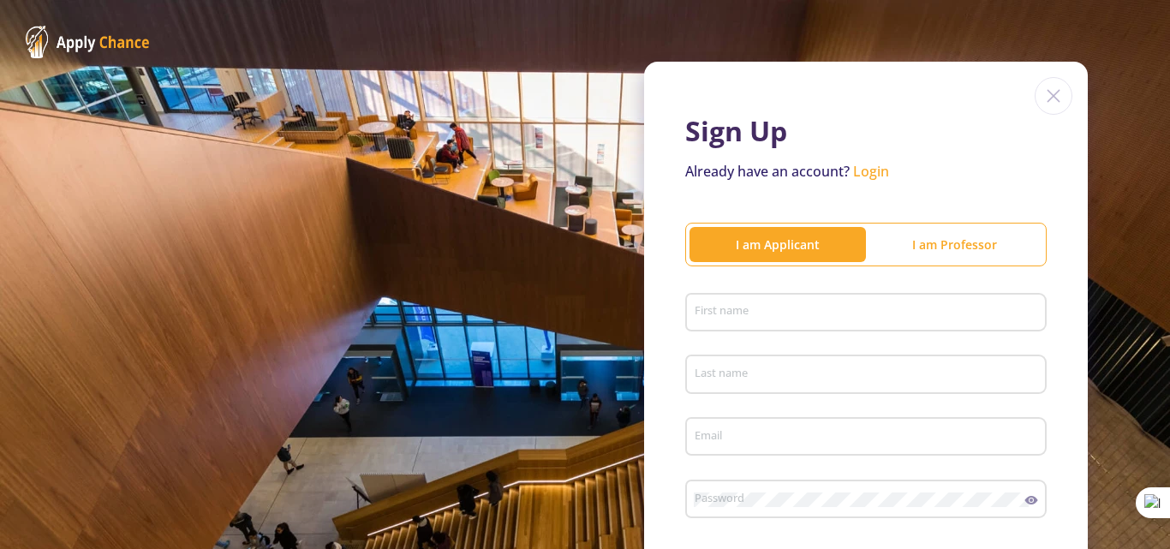
scroll to position [86, 0]
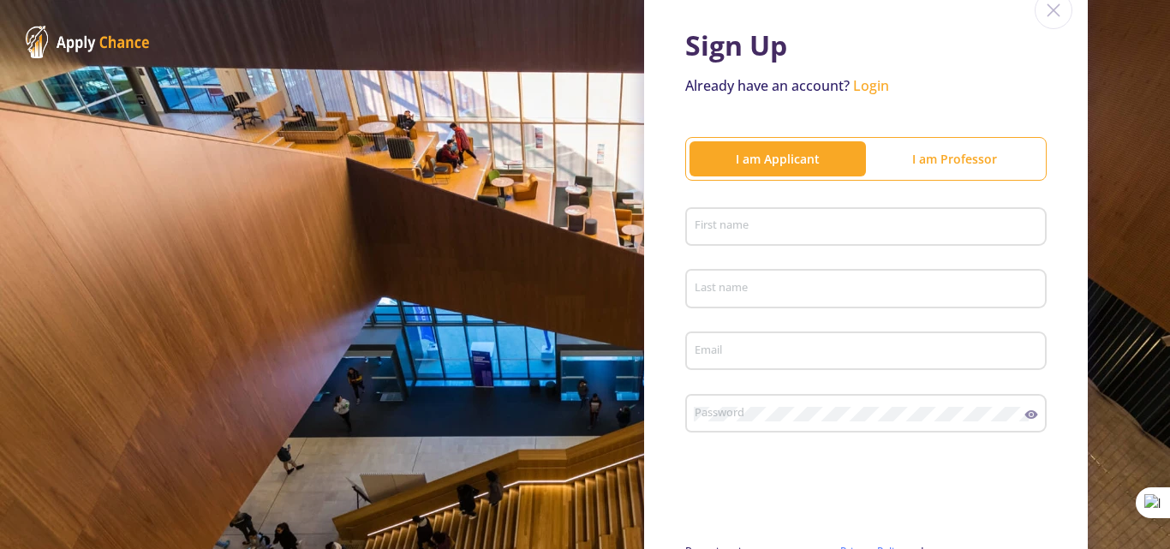
click at [869, 92] on link "Login" at bounding box center [871, 85] width 36 height 19
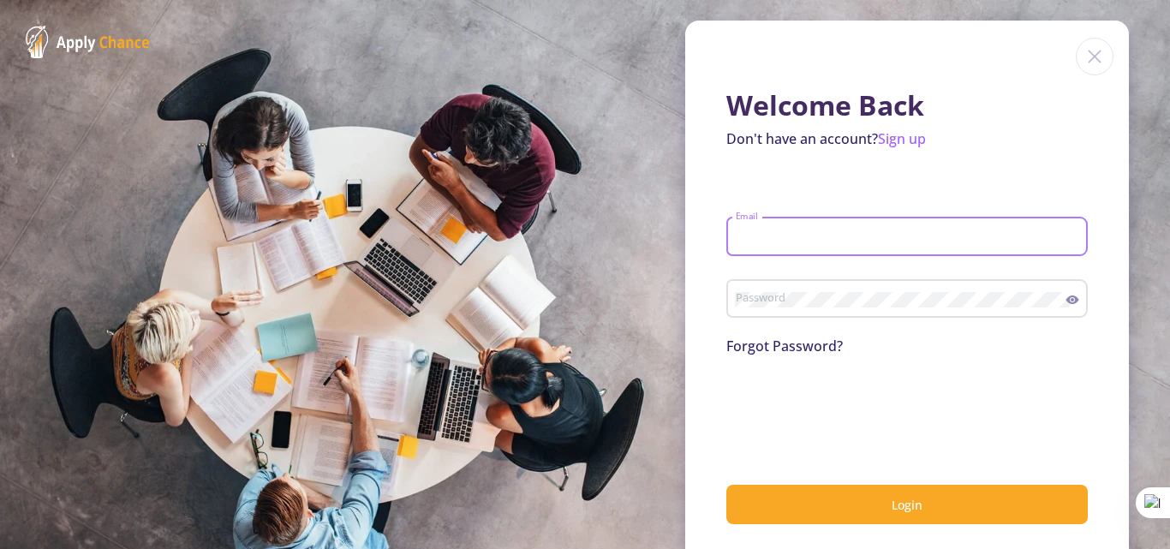
click at [814, 234] on input "Email" at bounding box center [909, 236] width 349 height 15
type input "[EMAIL_ADDRESS][DOMAIN_NAME]"
click at [1069, 297] on icon at bounding box center [1072, 299] width 13 height 9
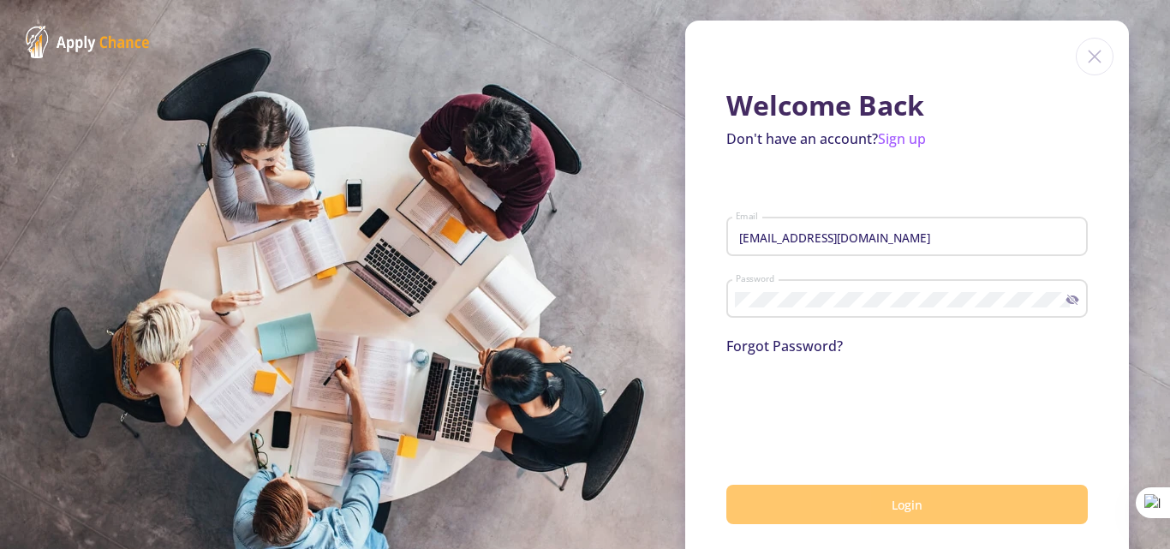
click at [894, 508] on span "Login" at bounding box center [906, 505] width 31 height 16
click at [891, 138] on link "Sign up" at bounding box center [902, 138] width 48 height 19
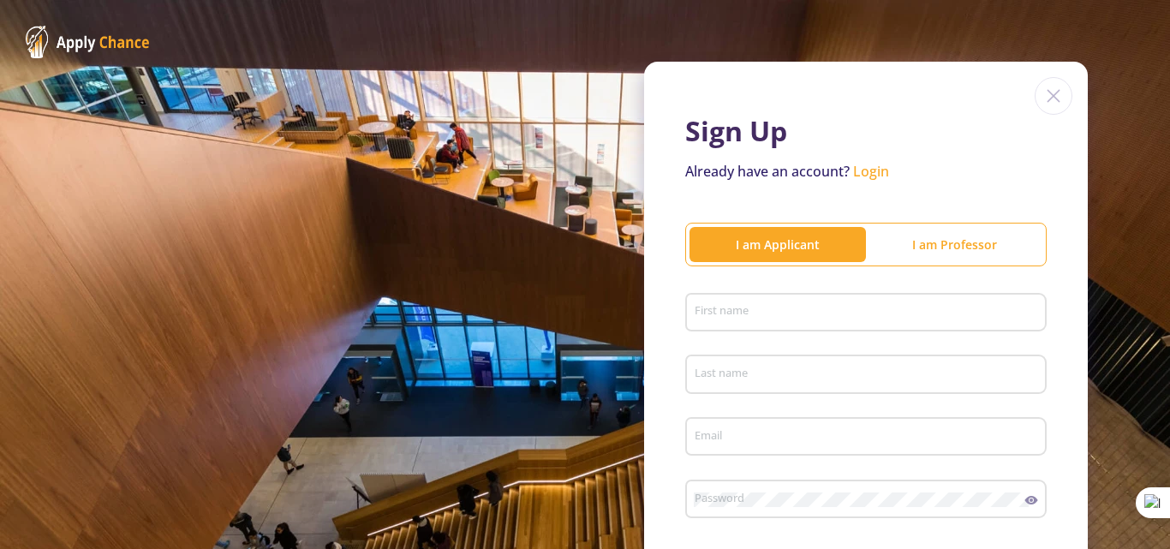
scroll to position [257, 0]
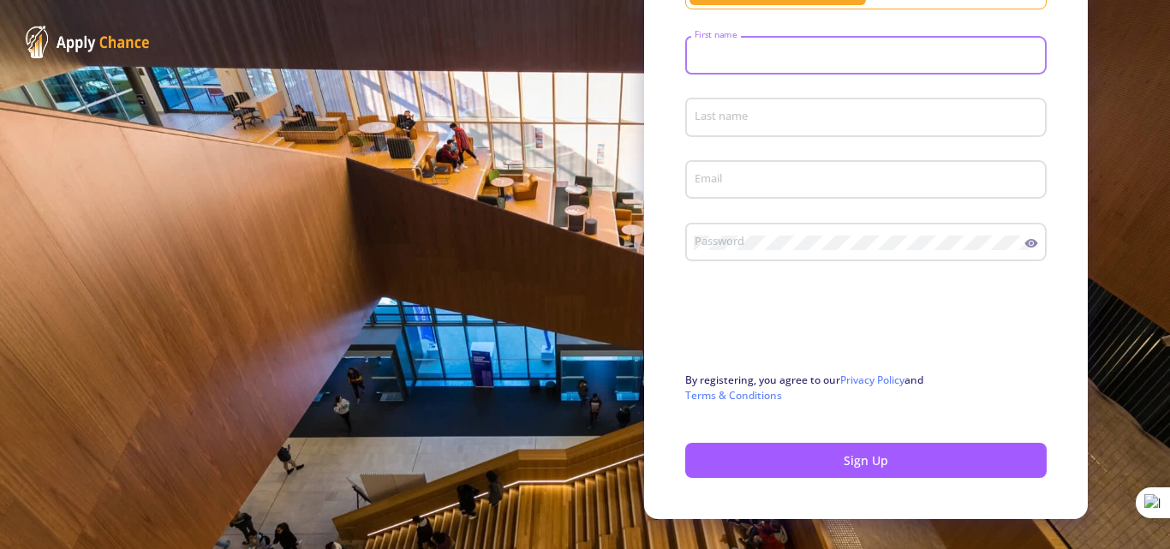
click at [759, 57] on input "First name" at bounding box center [868, 56] width 349 height 15
type input "[PERSON_NAME]"
type input "[PERSON_NAME] Rad"
type input "[EMAIL_ADDRESS][DOMAIN_NAME]"
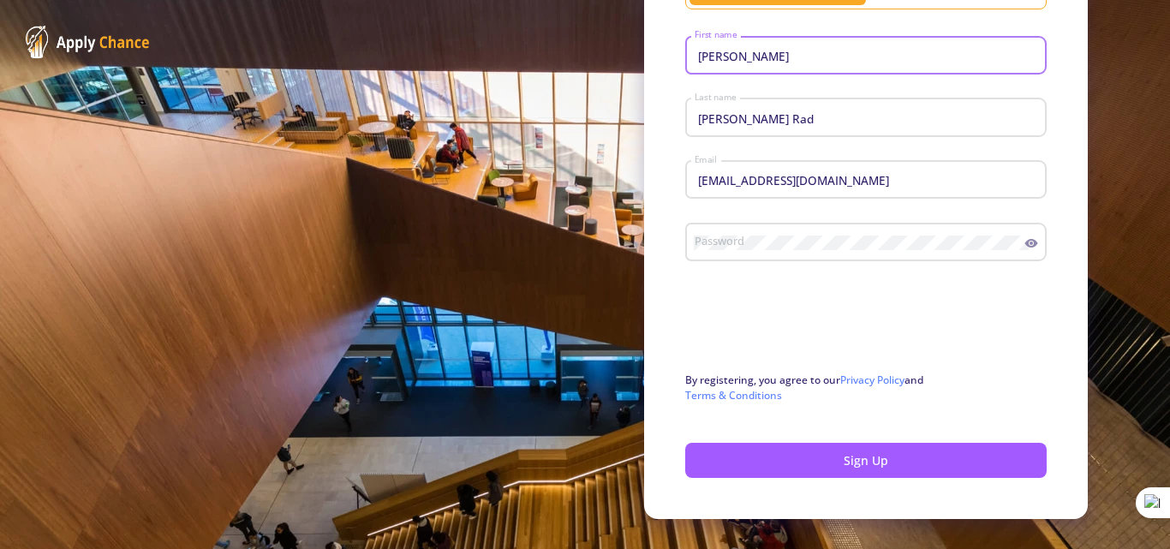
click at [821, 231] on div "Password" at bounding box center [859, 239] width 331 height 45
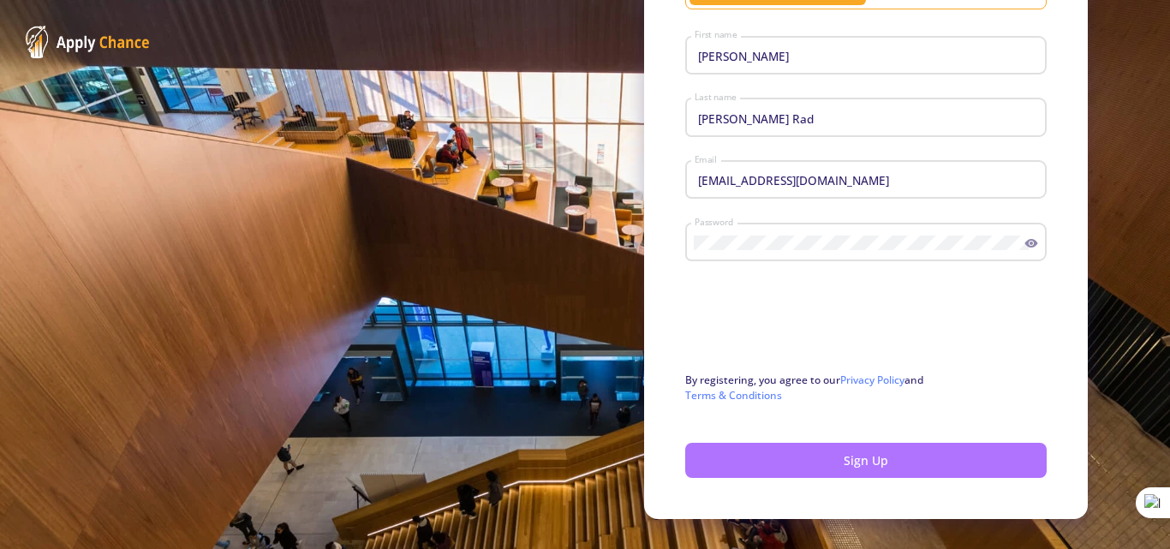
click at [871, 472] on button "Sign Up" at bounding box center [865, 460] width 361 height 35
